Goal: Information Seeking & Learning: Check status

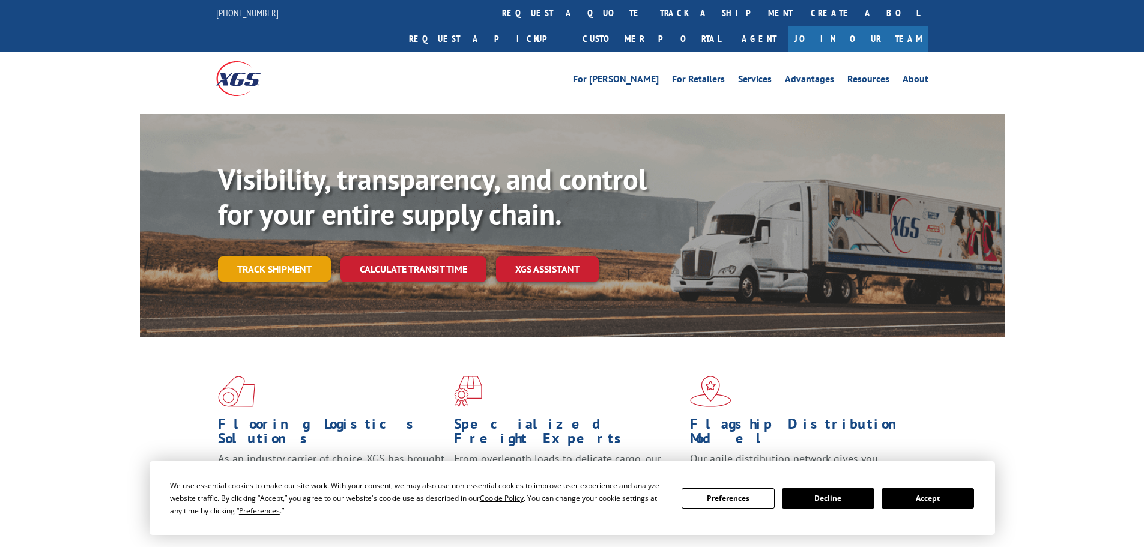
click at [249, 257] on link "Track shipment" at bounding box center [274, 269] width 113 height 25
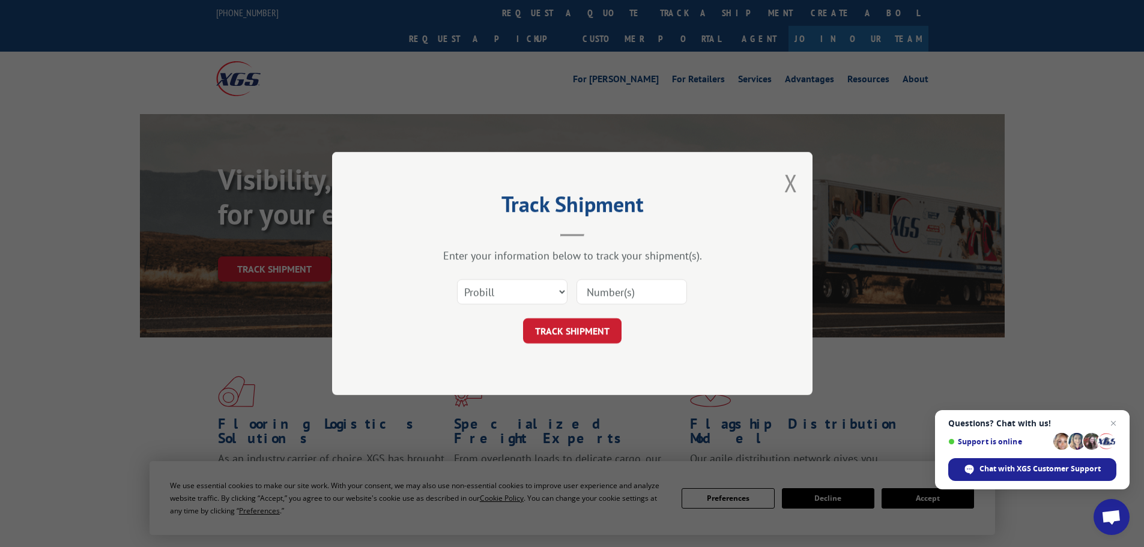
paste input "85487"
type input "85487"
click at [553, 328] on button "TRACK SHIPMENT" at bounding box center [572, 330] width 99 height 25
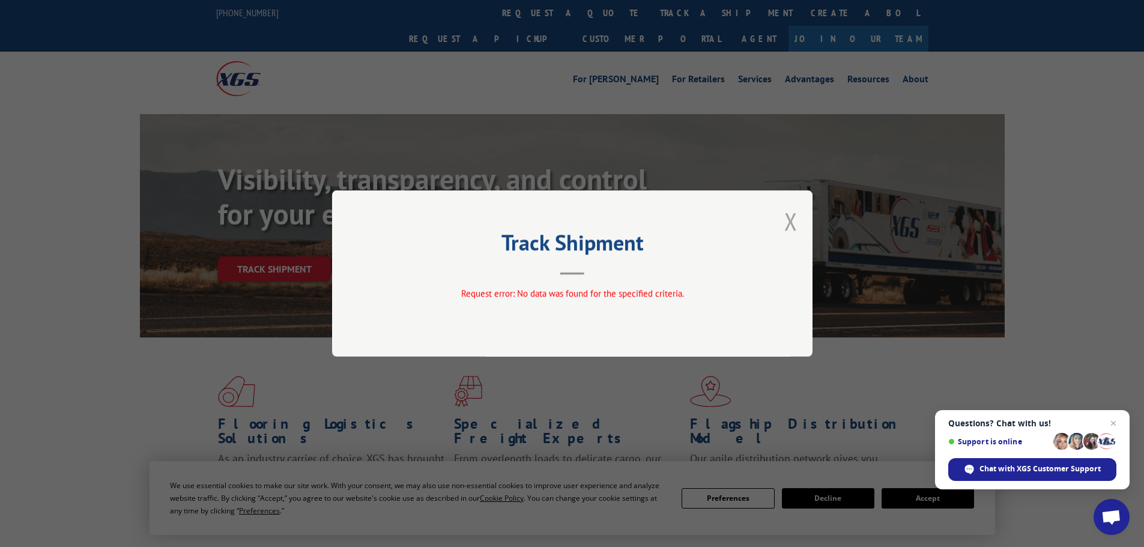
click at [788, 223] on button "Close modal" at bounding box center [791, 221] width 13 height 32
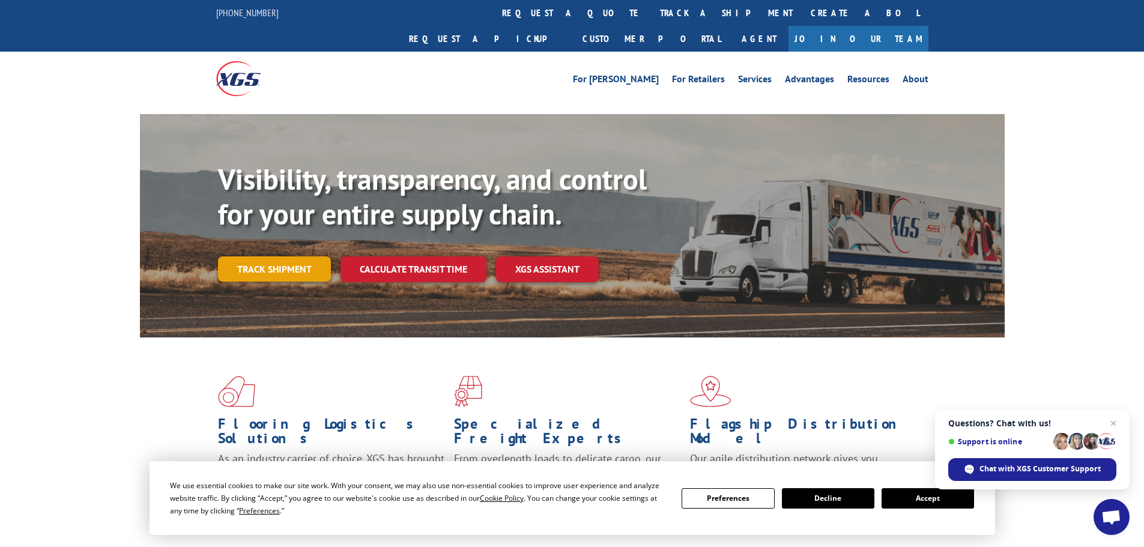
click at [278, 257] on link "Track shipment" at bounding box center [274, 269] width 113 height 25
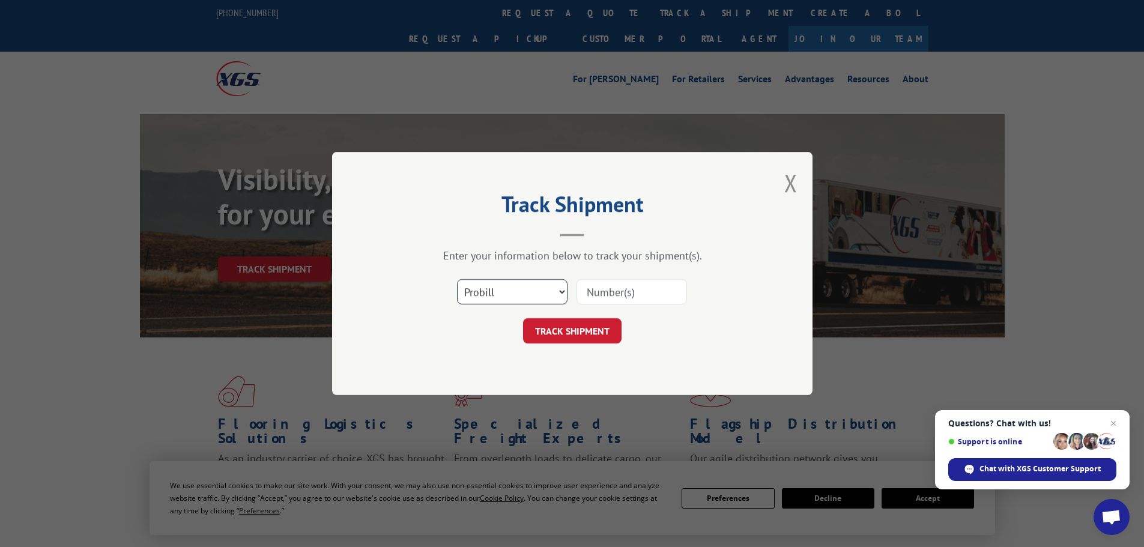
click at [481, 291] on select "Select category... Probill BOL PO" at bounding box center [512, 291] width 111 height 25
select select "bol"
click at [457, 279] on select "Select category... Probill BOL PO" at bounding box center [512, 291] width 111 height 25
paste input "5606207"
type input "5606207"
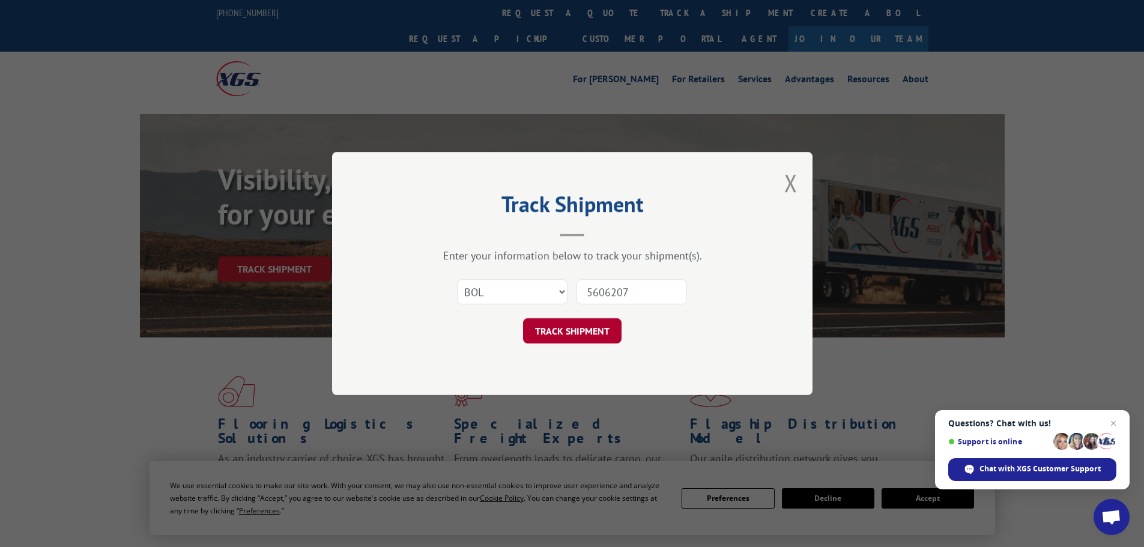
click at [581, 326] on button "TRACK SHIPMENT" at bounding box center [572, 330] width 99 height 25
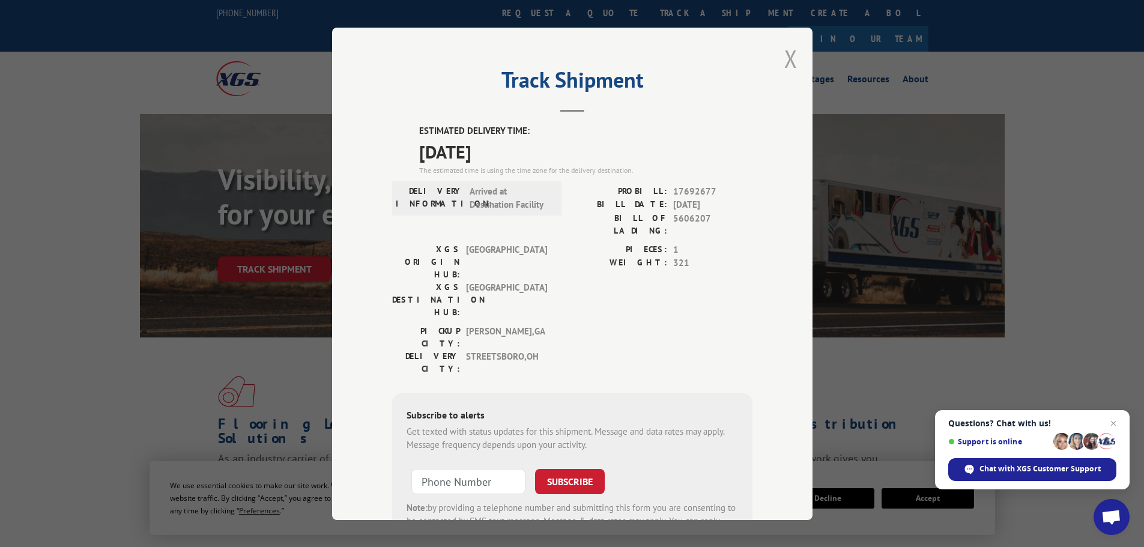
click at [785, 58] on button "Close modal" at bounding box center [791, 59] width 13 height 32
